Goal: Navigation & Orientation: Understand site structure

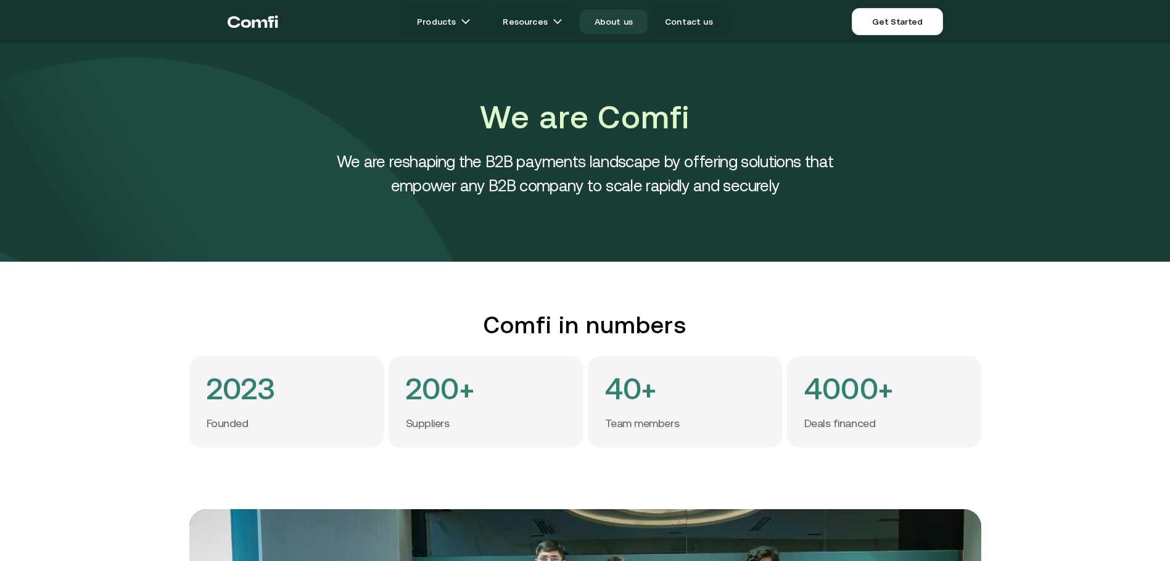
click at [605, 20] on link "About us" at bounding box center [614, 21] width 68 height 25
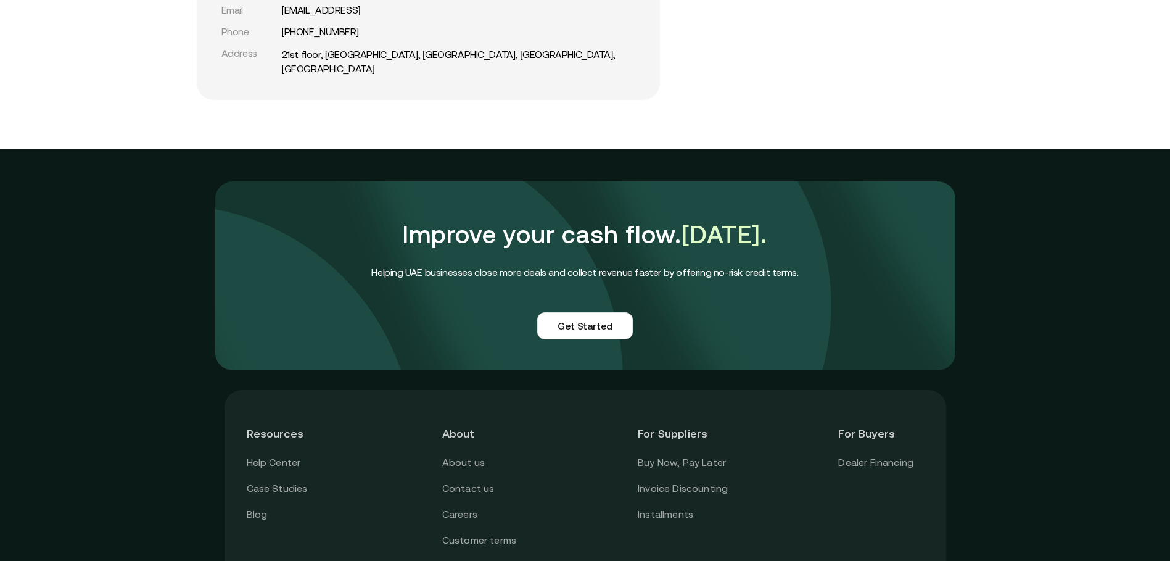
scroll to position [3003, 0]
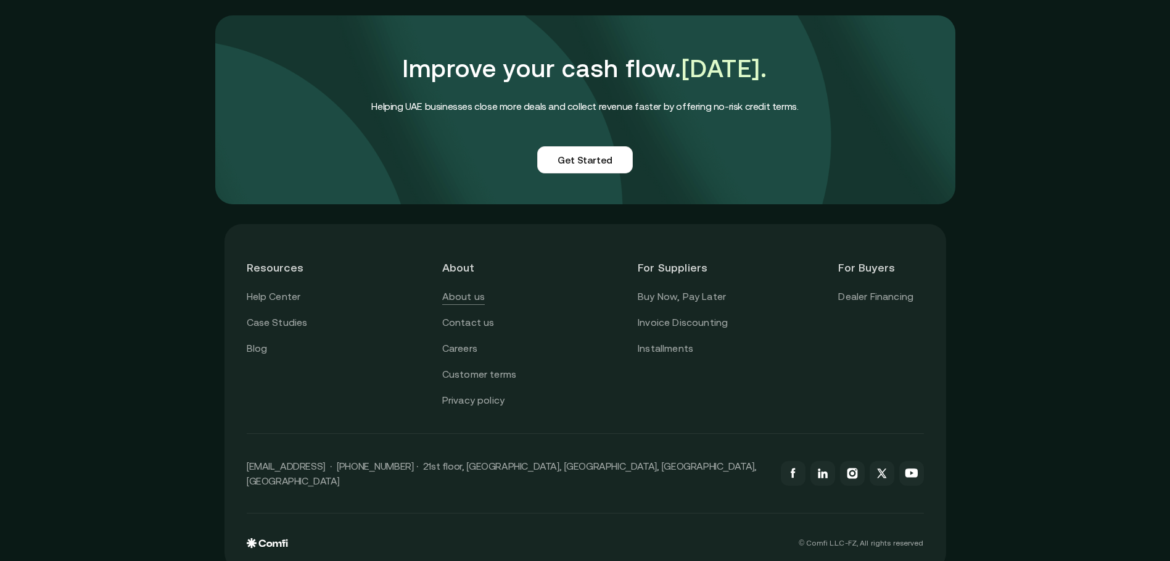
click at [478, 289] on link "About us" at bounding box center [463, 297] width 43 height 16
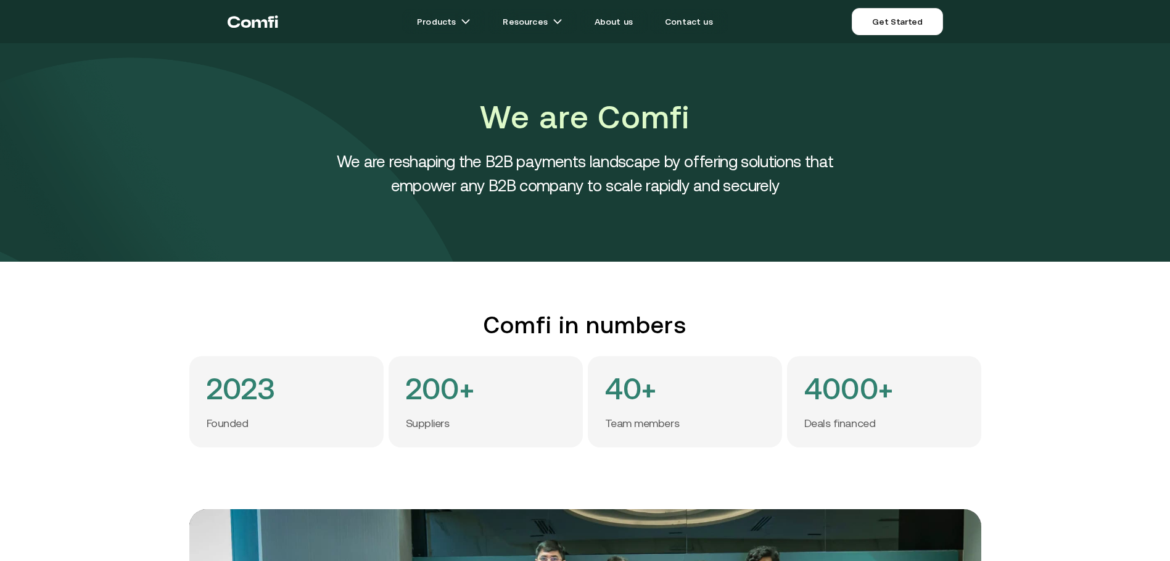
click at [266, 14] on icon "Return to the top of the Comfi home page" at bounding box center [253, 21] width 51 height 37
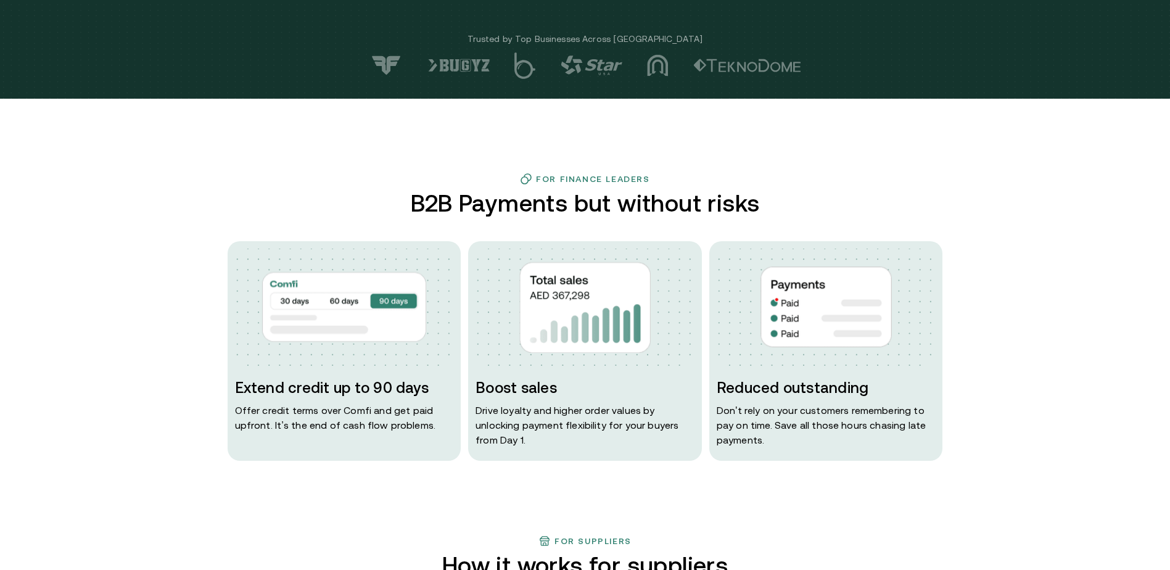
scroll to position [494, 0]
